Goal: Task Accomplishment & Management: Manage account settings

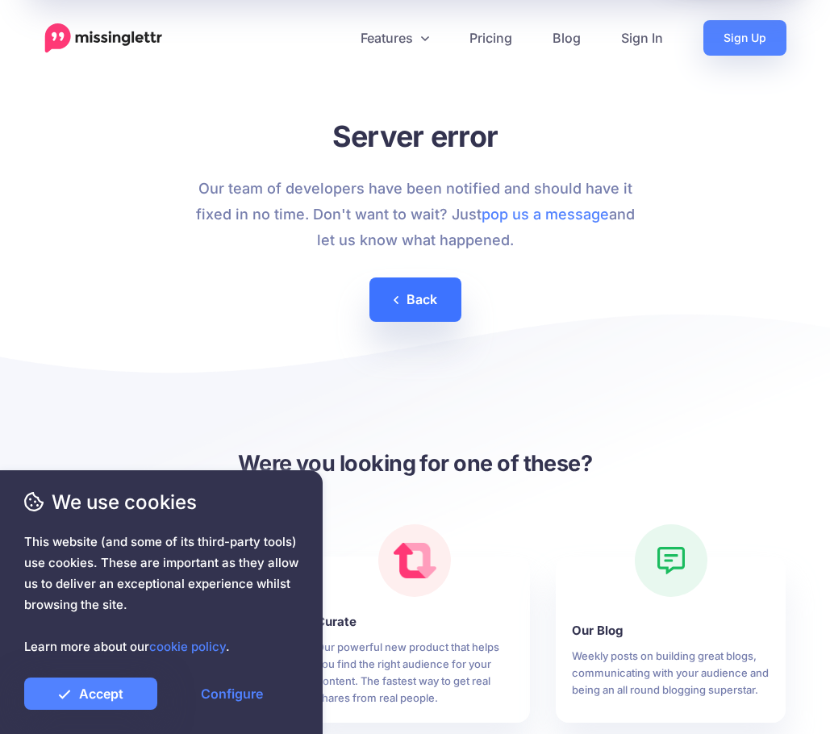
click at [420, 298] on link "Back" at bounding box center [416, 300] width 92 height 44
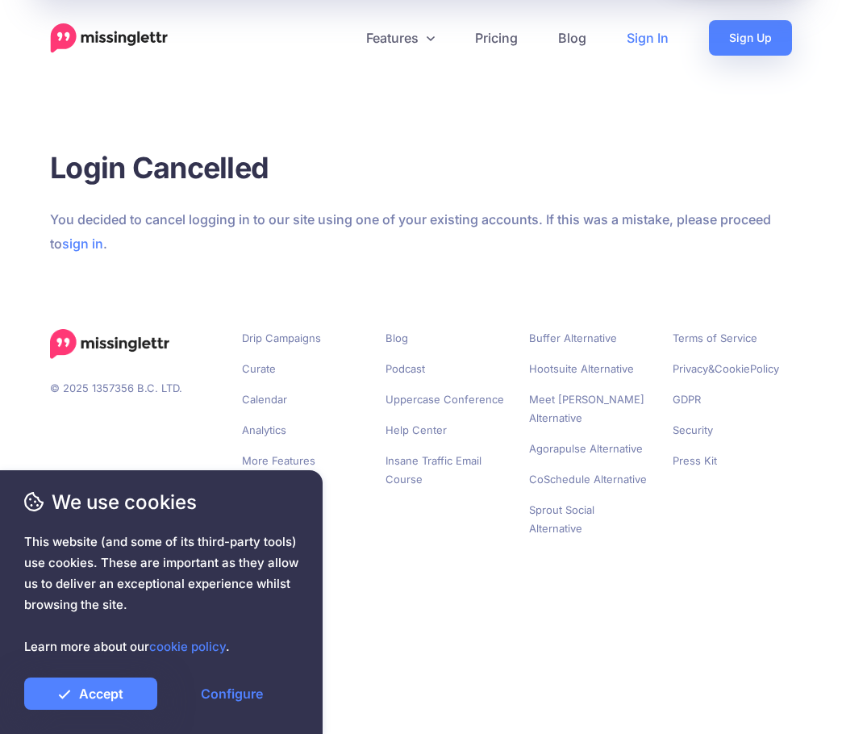
click at [658, 35] on link "Sign In" at bounding box center [648, 37] width 82 height 35
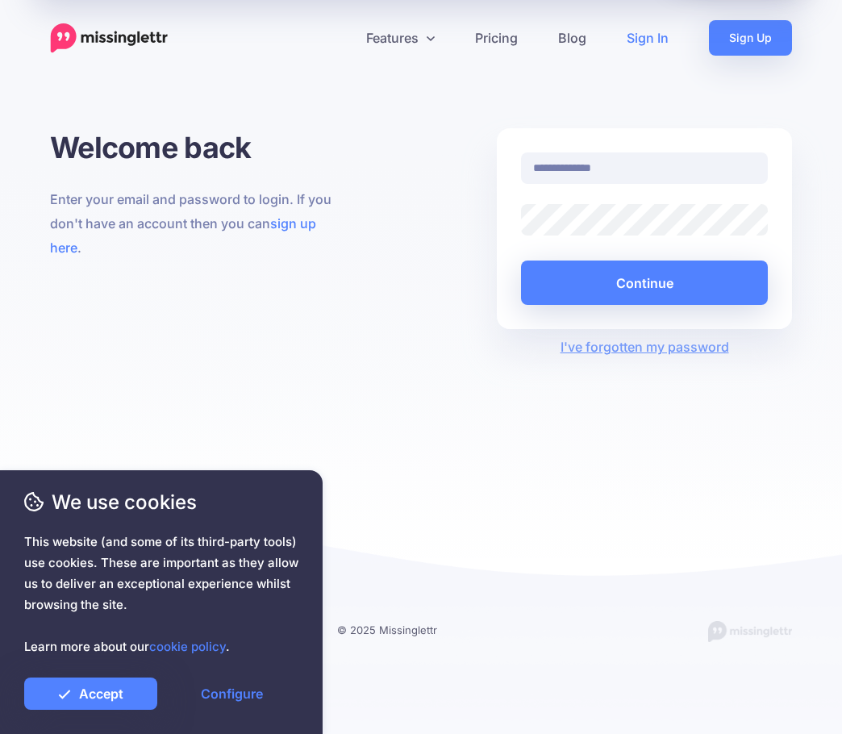
click at [0, 733] on nordpass-portal at bounding box center [0, 734] width 0 height 0
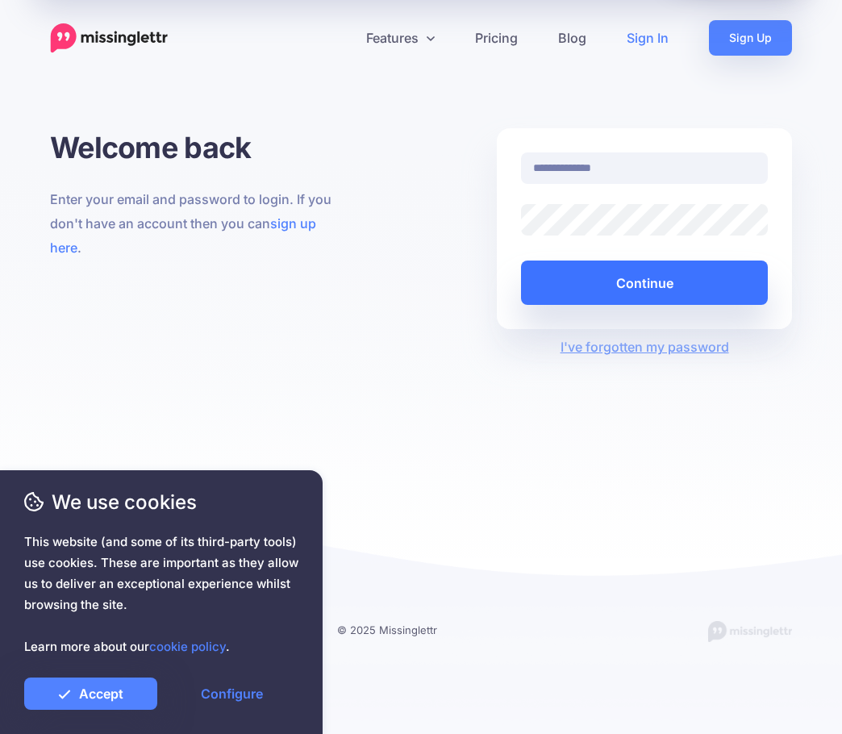
click at [666, 293] on button "Continue" at bounding box center [644, 283] width 247 height 44
